Goal: Transaction & Acquisition: Obtain resource

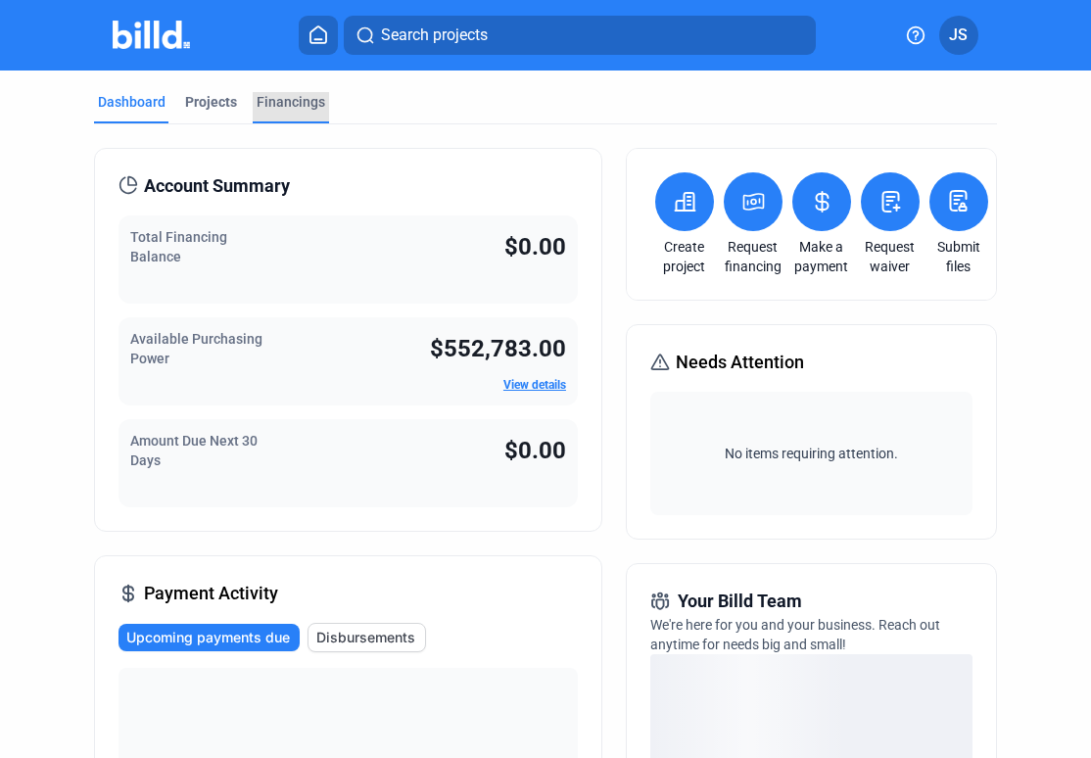
click at [289, 104] on div "Financings" at bounding box center [290, 102] width 69 height 20
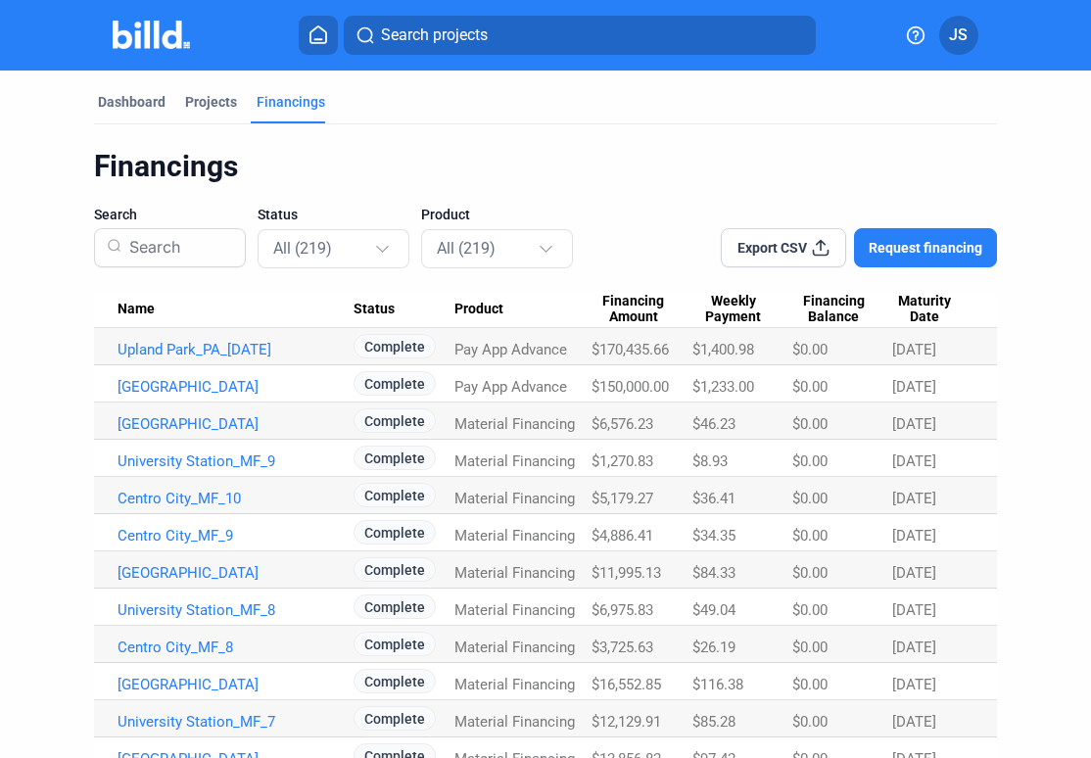
click at [899, 252] on span "Request financing" at bounding box center [925, 248] width 114 height 20
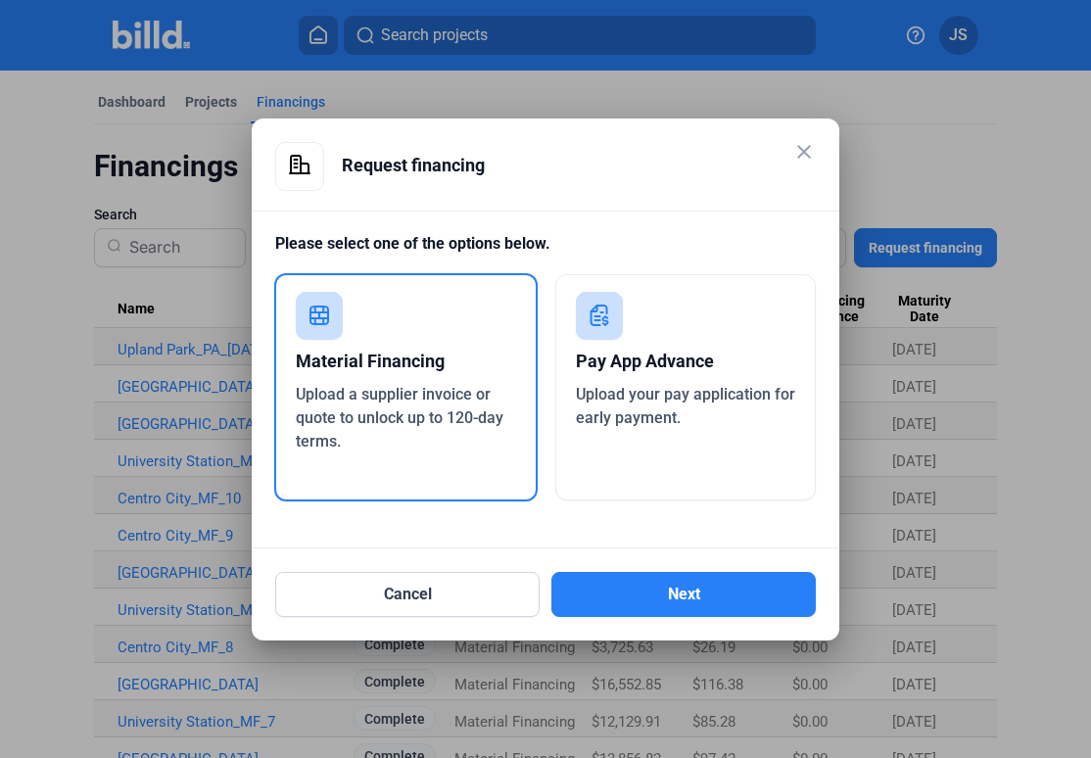
click at [654, 444] on div "Pay App Advance Upload your pay application for early payment." at bounding box center [685, 387] width 261 height 226
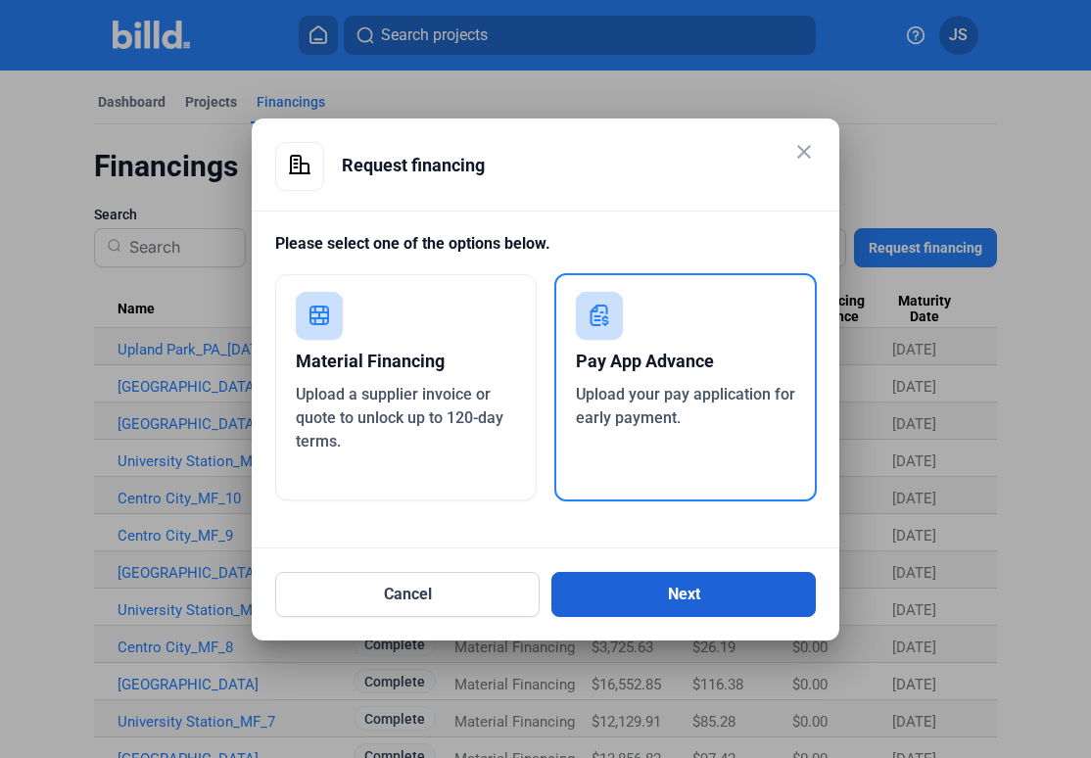
click at [642, 594] on button "Next" at bounding box center [683, 594] width 264 height 45
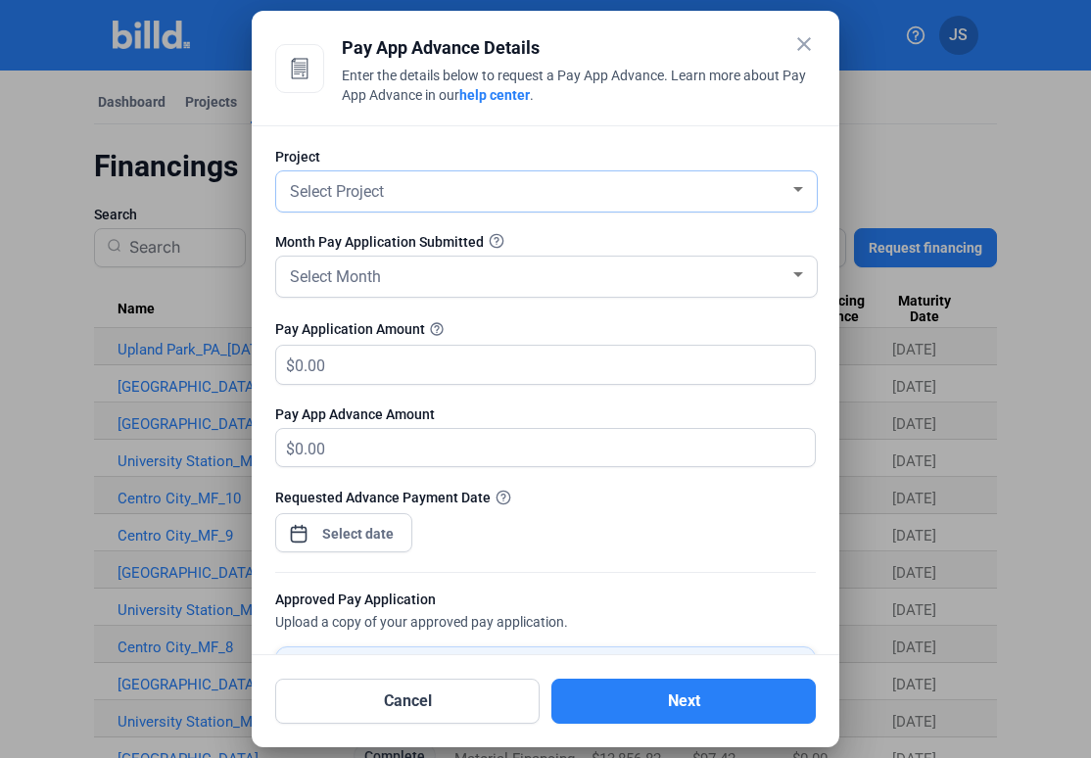
click at [407, 195] on div "Select Project" at bounding box center [537, 189] width 503 height 27
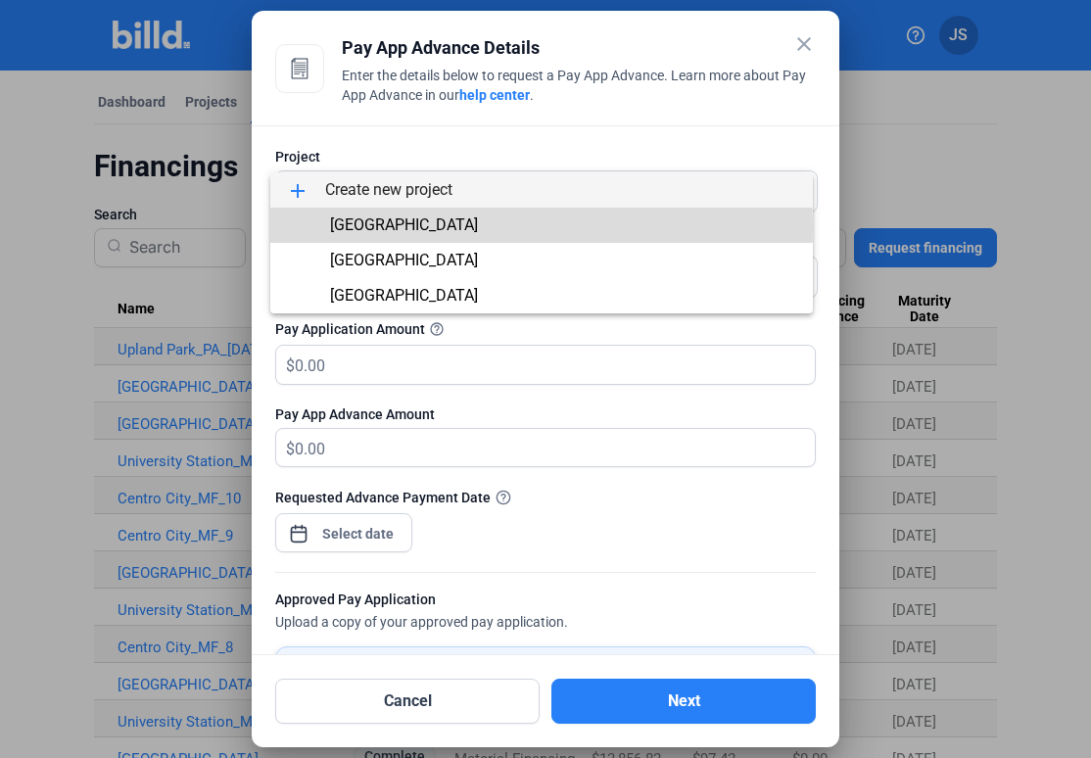
click at [407, 225] on span "[GEOGRAPHIC_DATA]" at bounding box center [404, 224] width 148 height 19
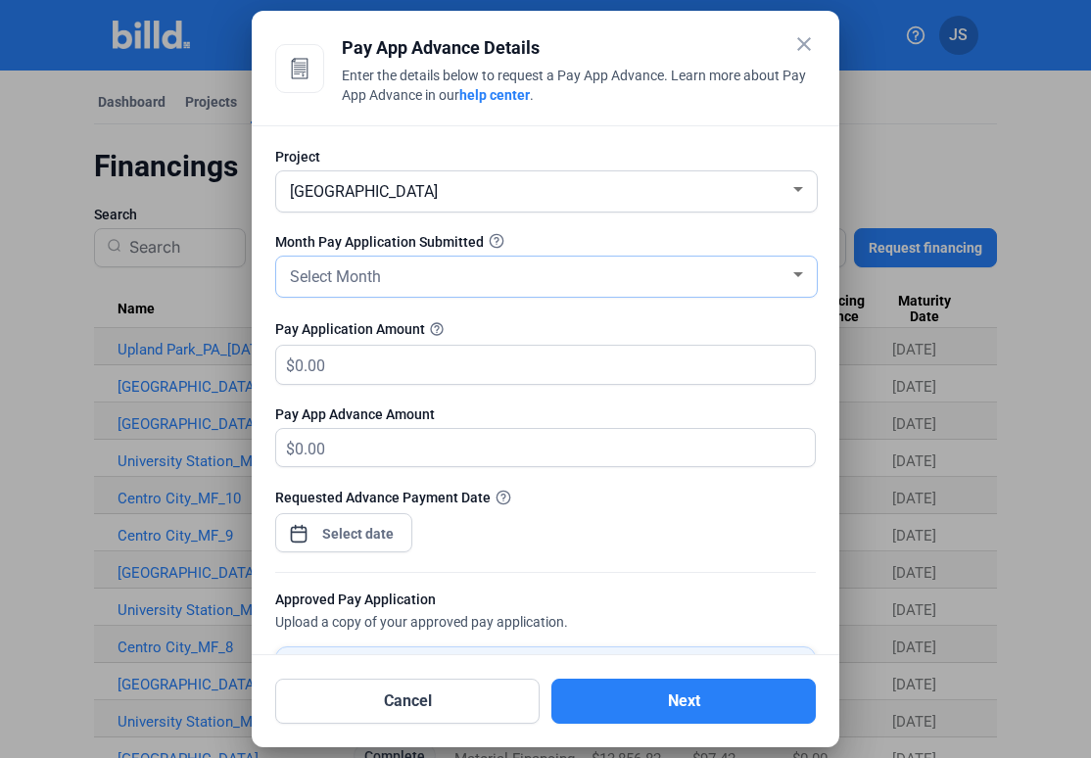
click at [381, 285] on span "Select Month" at bounding box center [335, 276] width 91 height 19
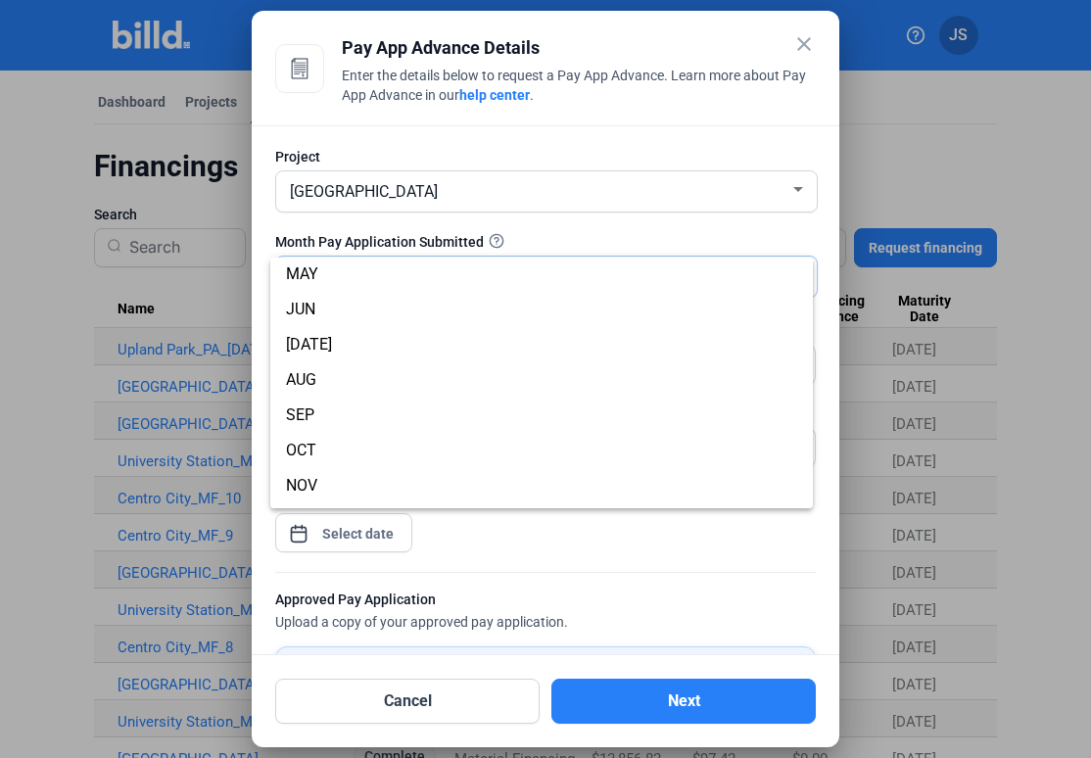
scroll to position [147, 0]
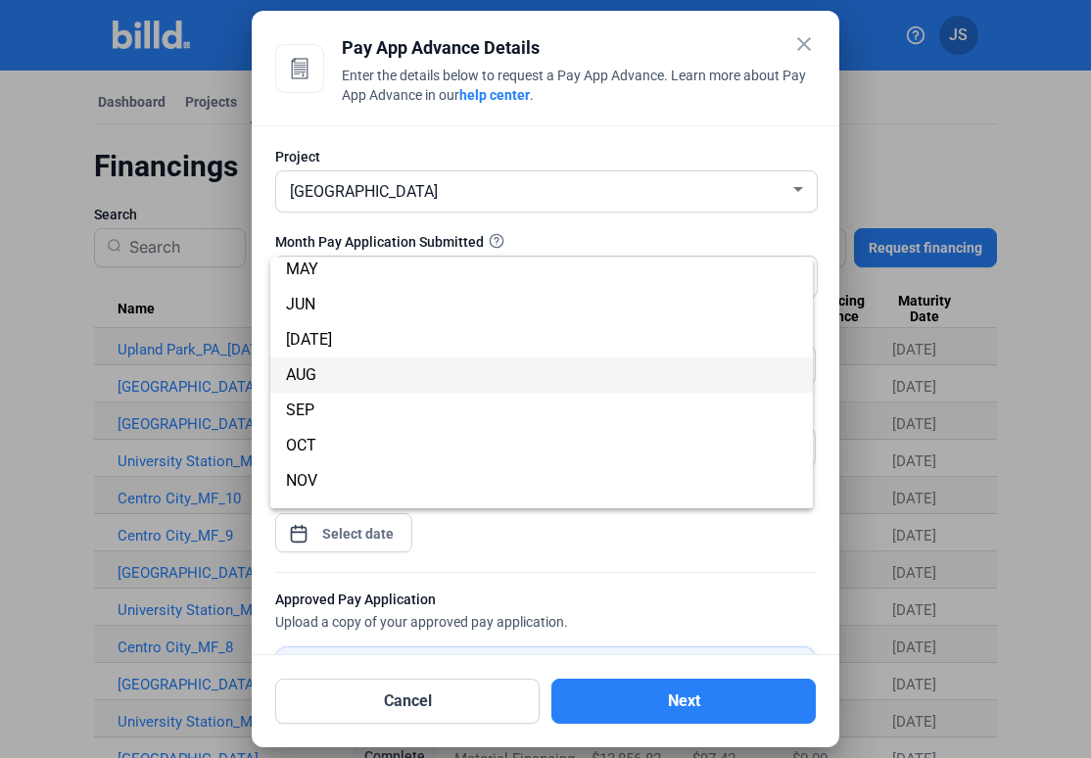
click at [363, 373] on span "AUG" at bounding box center [541, 374] width 511 height 35
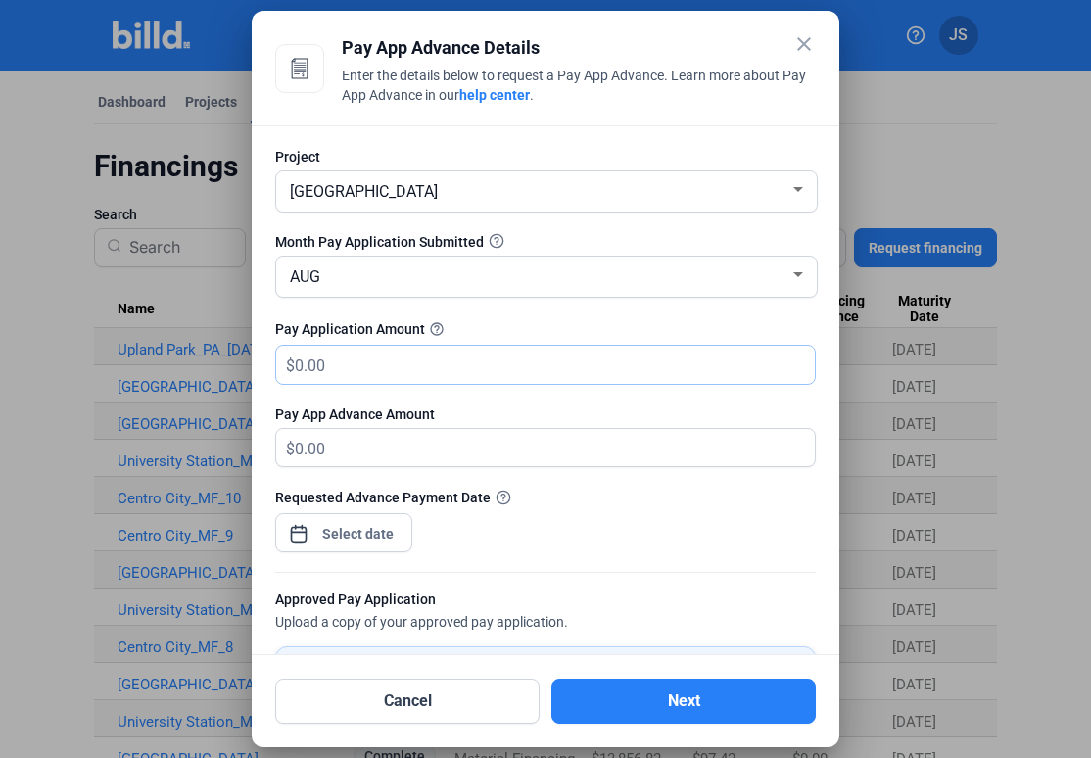
click at [390, 373] on input "text" at bounding box center [543, 365] width 497 height 38
type input "3"
type input "3.00"
type input "32"
type input "32.00"
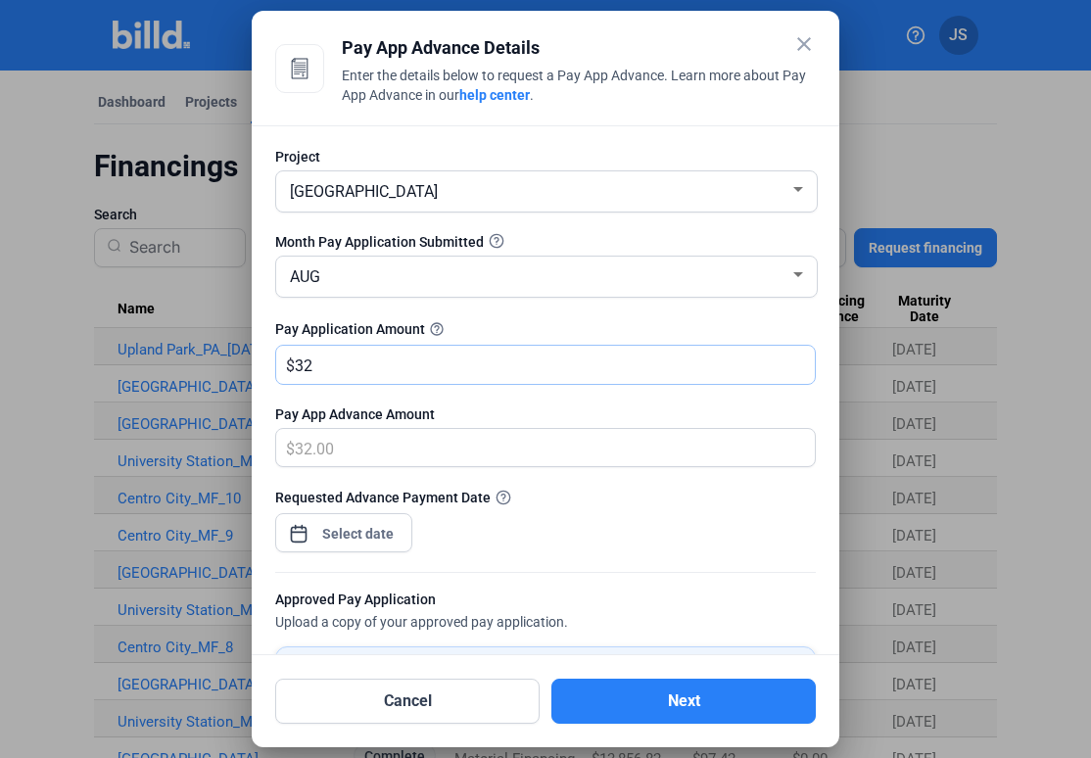
type input "321"
type input "321.00"
type input "321,103.15"
click at [371, 543] on div "close Pay App Advance Details Enter the details below to request a Pay App Adva…" at bounding box center [545, 379] width 1091 height 758
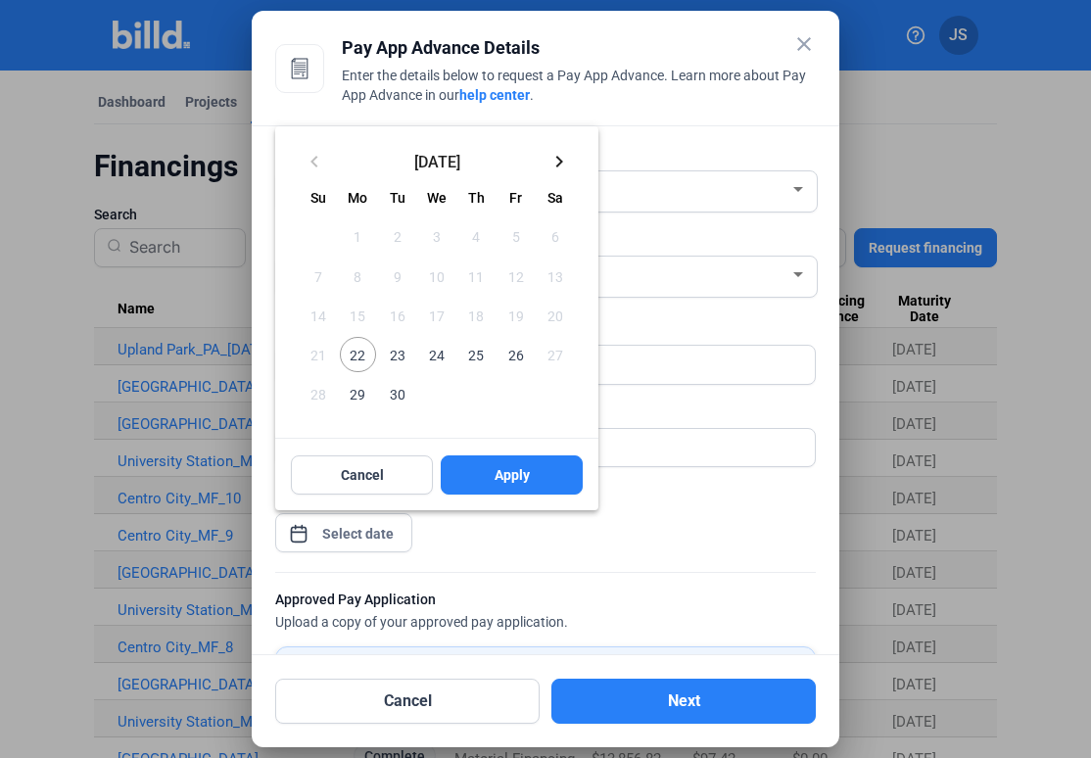
click at [359, 354] on span "22" at bounding box center [357, 354] width 35 height 35
click at [510, 478] on span "Apply" at bounding box center [511, 475] width 35 height 20
type input "Sep 22, 2025"
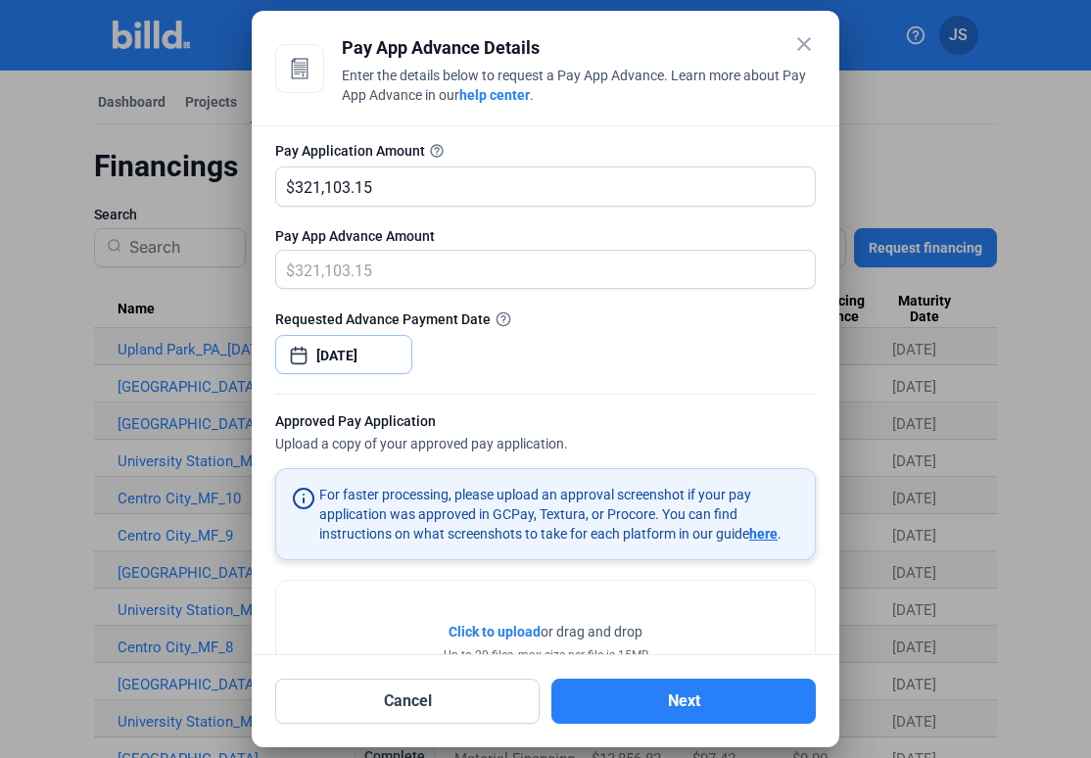
scroll to position [202, 0]
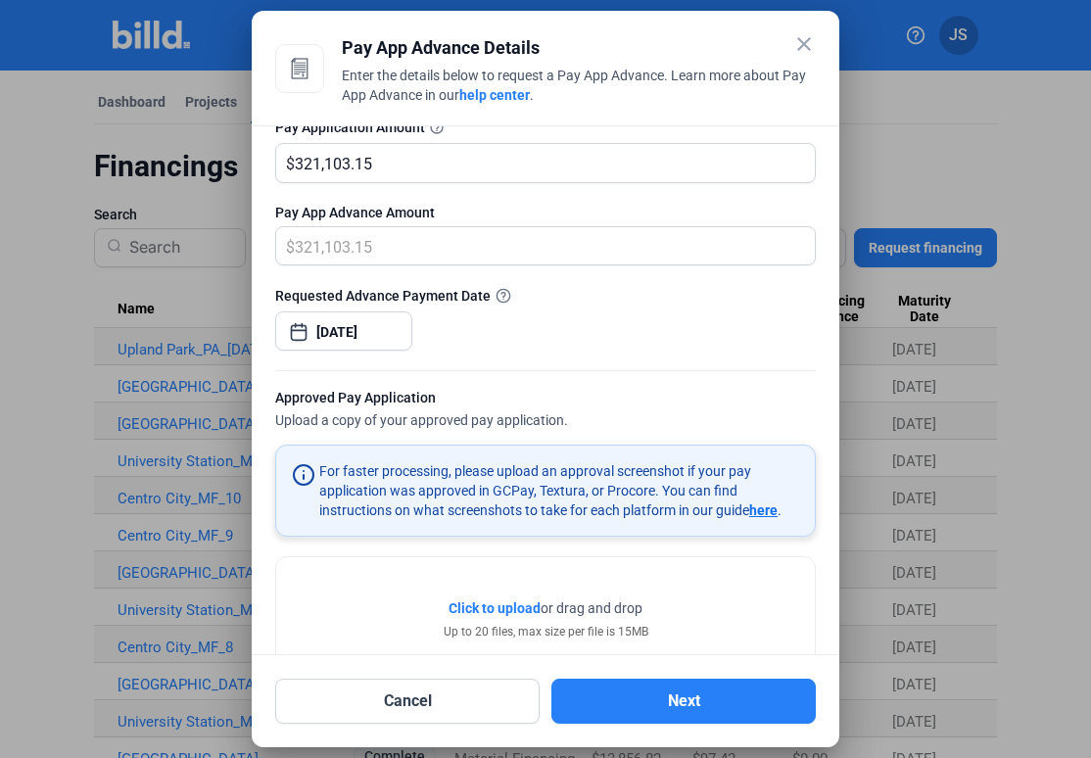
click at [501, 605] on span "Click to upload" at bounding box center [494, 608] width 92 height 16
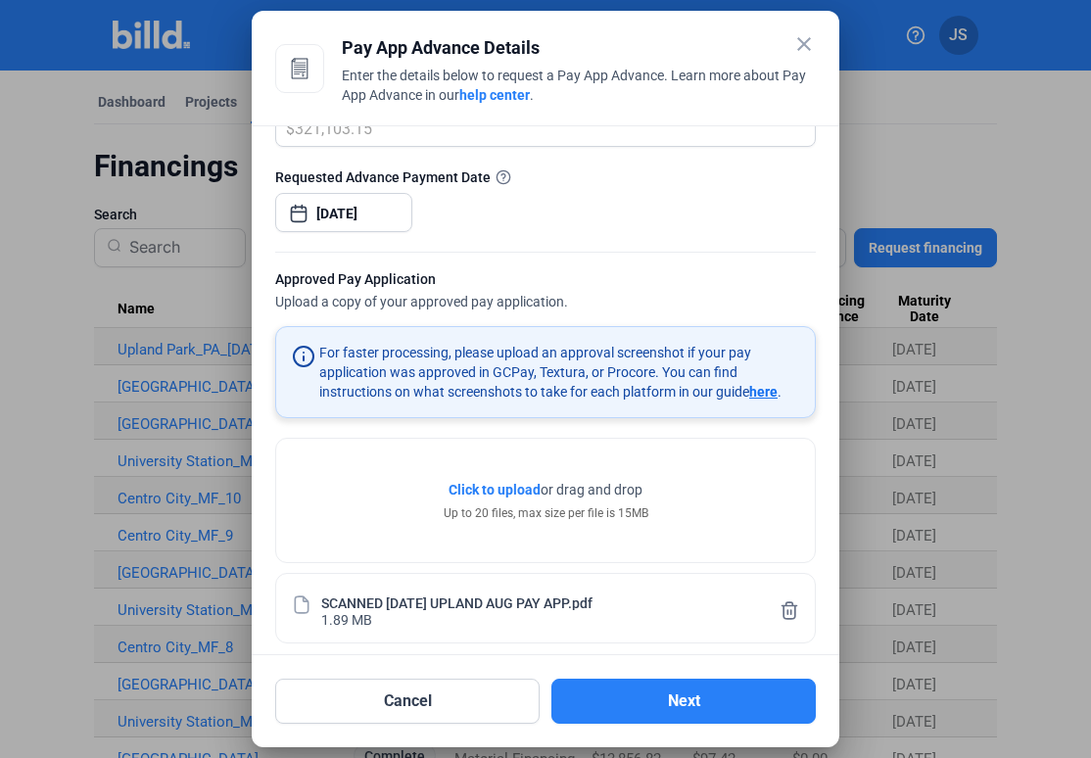
scroll to position [334, 0]
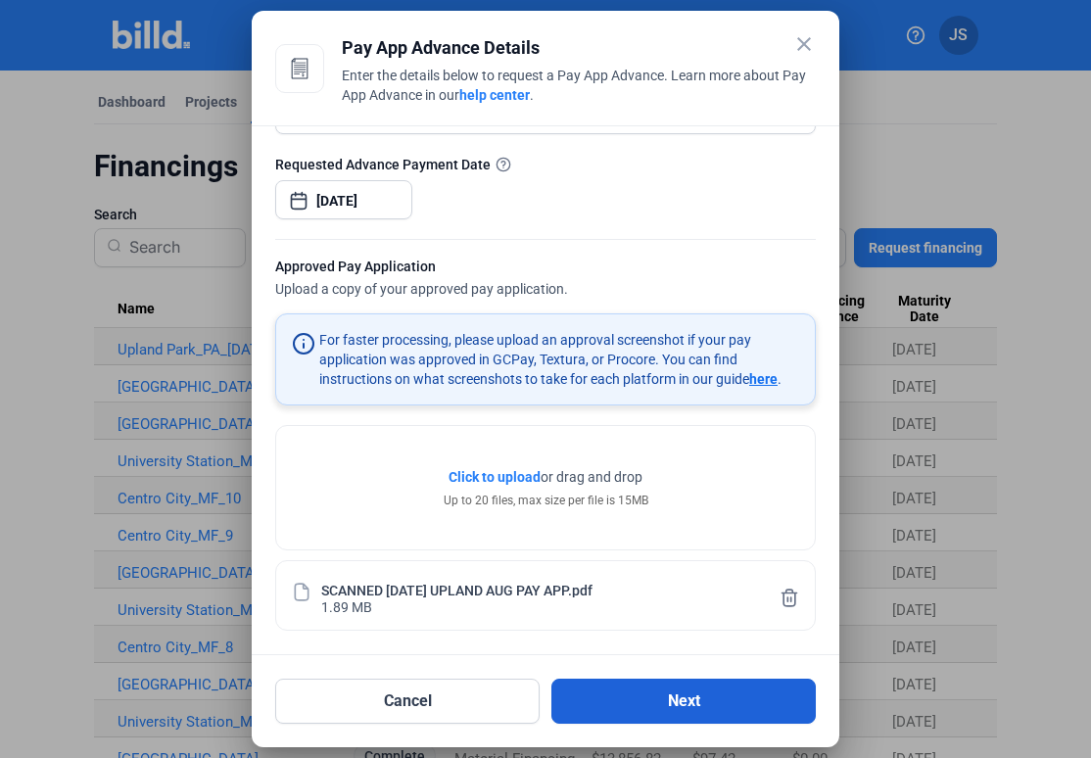
click at [651, 702] on button "Next" at bounding box center [683, 700] width 264 height 45
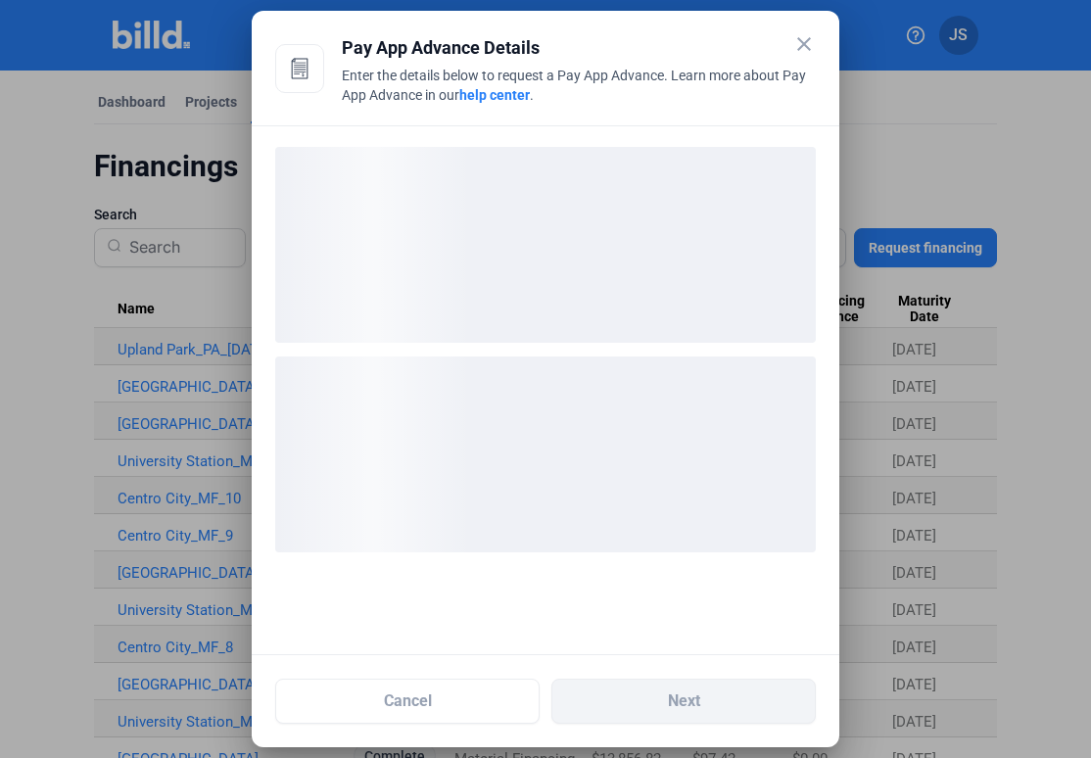
scroll to position [0, 0]
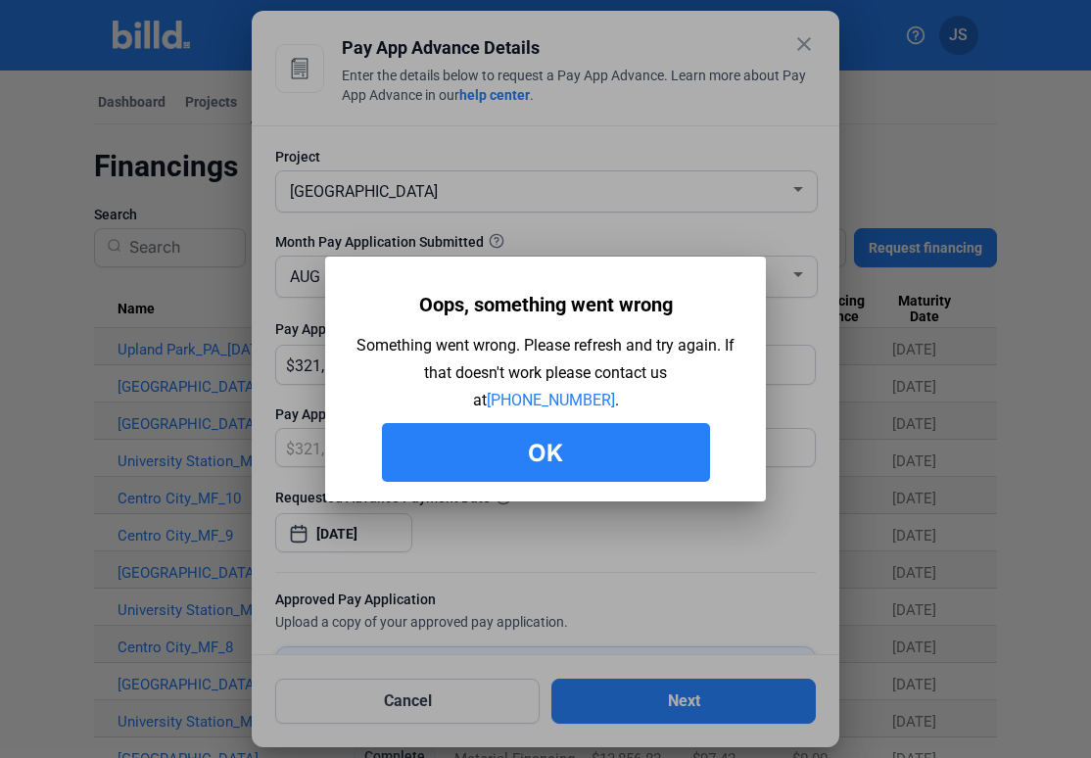
click at [581, 459] on button "Ok" at bounding box center [546, 452] width 328 height 59
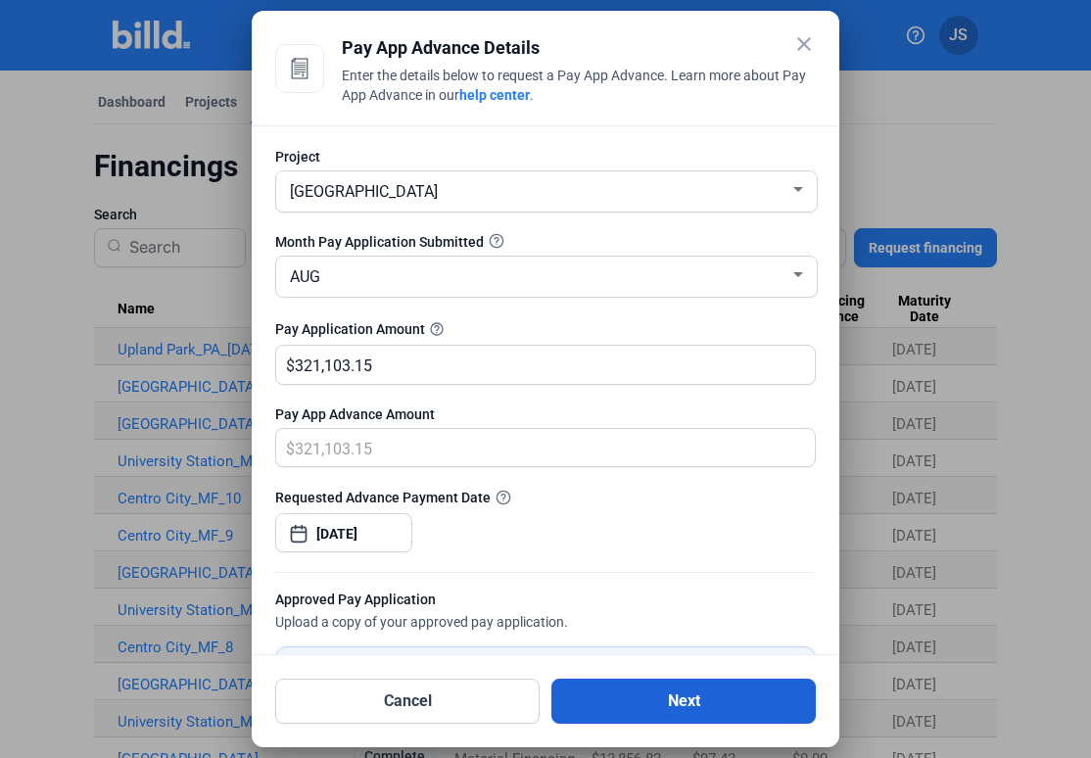
click at [703, 703] on button "Next" at bounding box center [683, 700] width 264 height 45
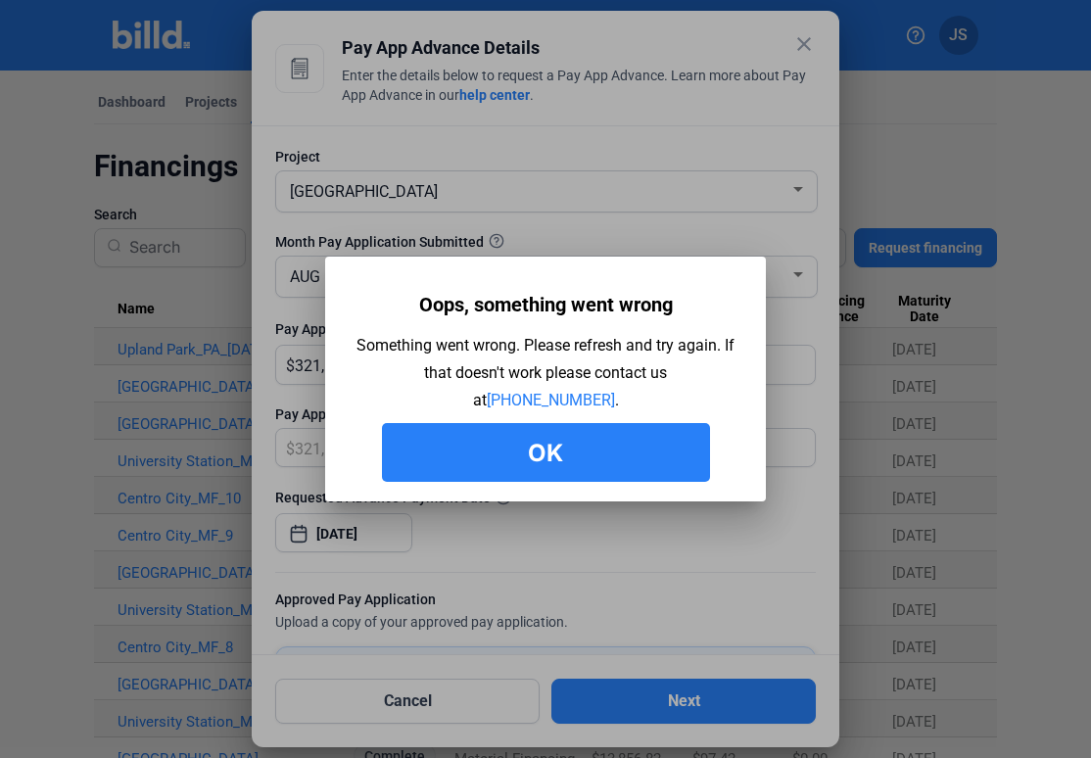
click at [519, 468] on button "Ok" at bounding box center [546, 452] width 328 height 59
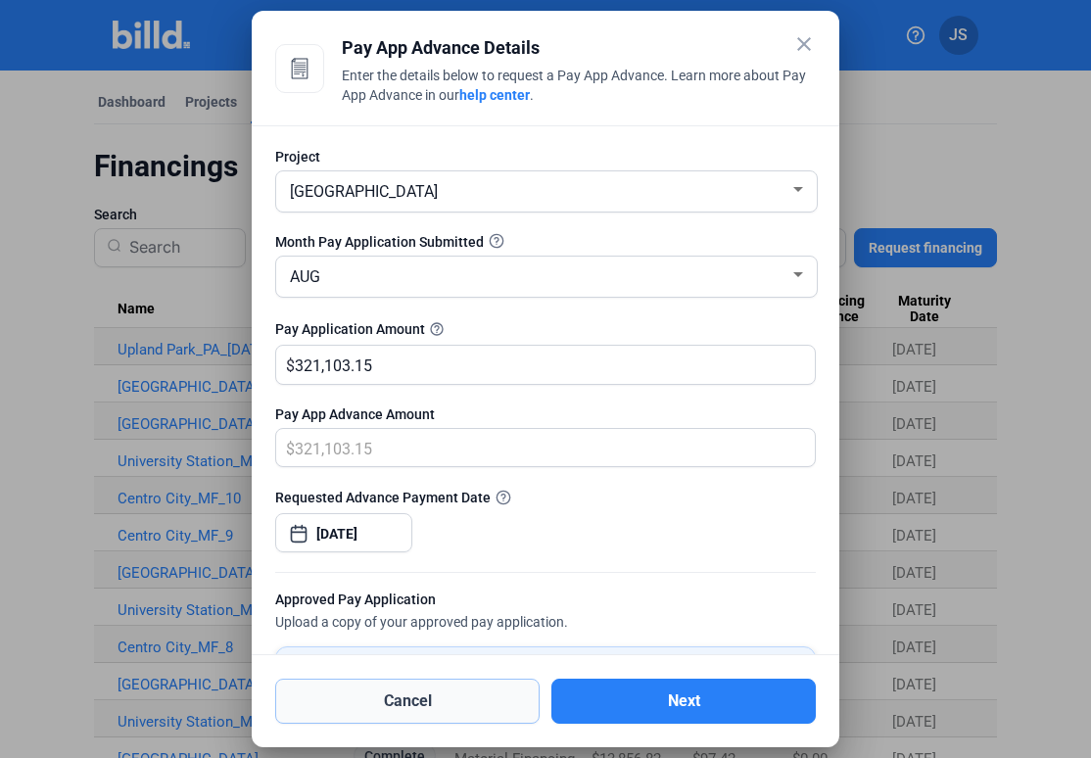
click at [404, 691] on button "Cancel" at bounding box center [407, 700] width 264 height 45
